Goal: Transaction & Acquisition: Purchase product/service

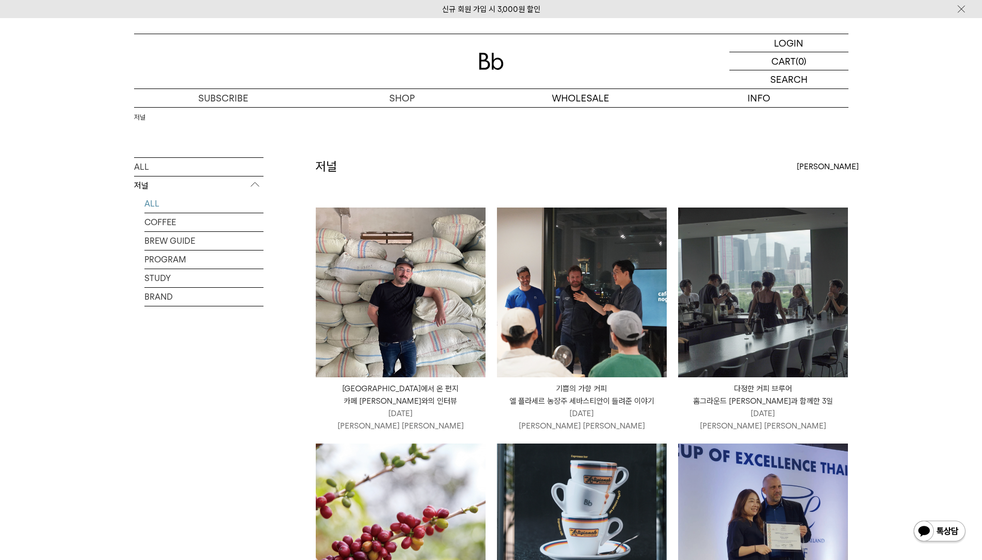
click at [419, 108] on div "저널" at bounding box center [491, 132] width 715 height 50
click at [0, 0] on p "숍" at bounding box center [0, 0] width 0 height 0
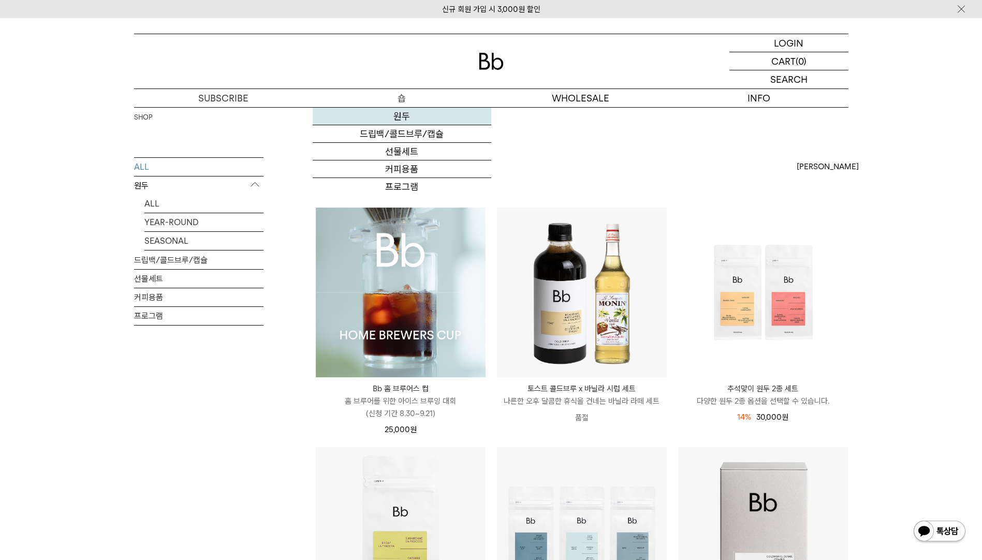
click at [409, 114] on link "원두" at bounding box center [402, 117] width 179 height 18
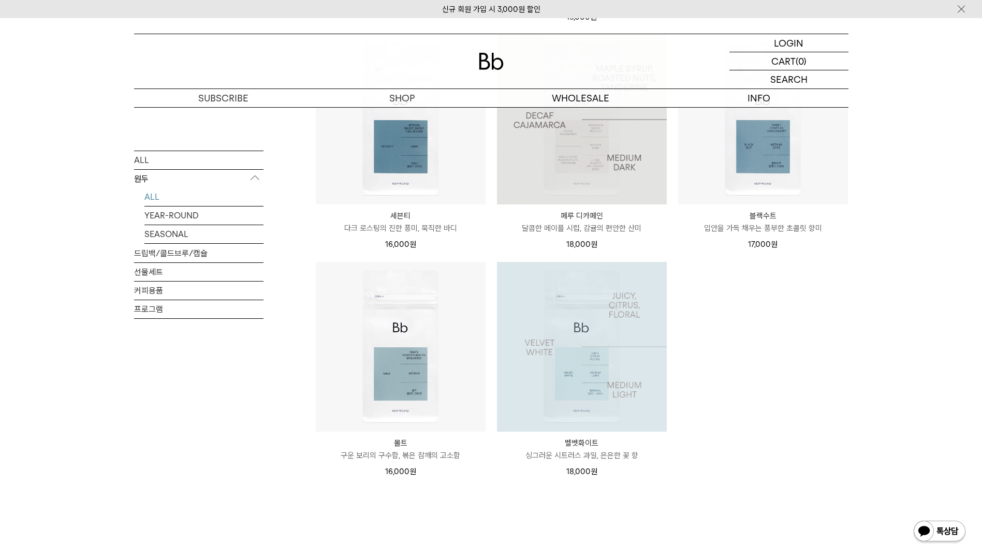
scroll to position [1036, 0]
